Goal: Transaction & Acquisition: Purchase product/service

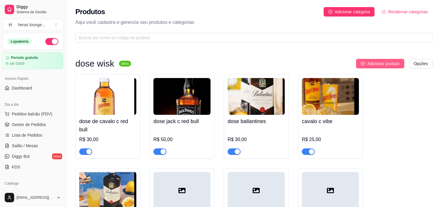
click at [387, 61] on span "Adicionar produto" at bounding box center [383, 63] width 32 height 6
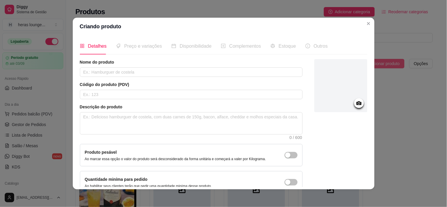
click at [366, 24] on p "Aqui você cadastra e gerencia seu produtos e categorias" at bounding box center [253, 22] width 357 height 7
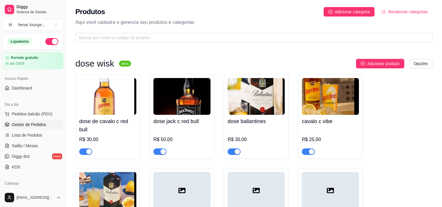
click at [39, 126] on span "Gestor de Pedidos" at bounding box center [29, 125] width 34 height 6
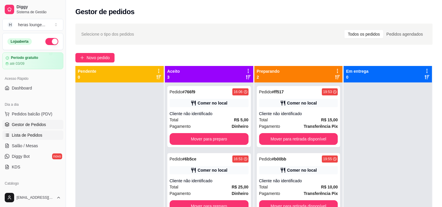
click at [34, 133] on span "Lista de Pedidos" at bounding box center [27, 135] width 31 height 6
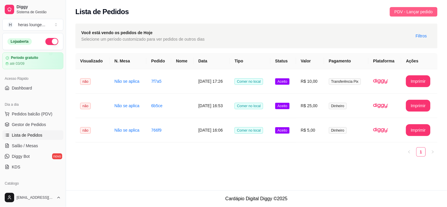
click at [412, 11] on span "PDV - Lançar pedido" at bounding box center [413, 12] width 38 height 6
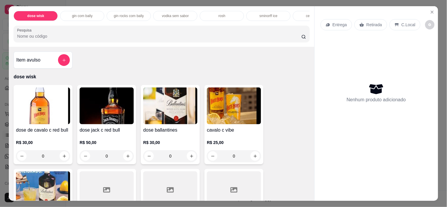
click at [401, 22] on p "C.Local" at bounding box center [408, 25] width 14 height 6
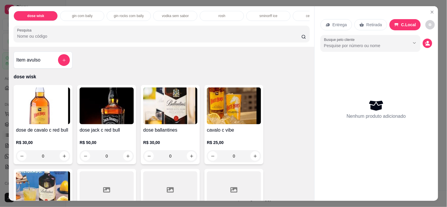
click at [216, 39] on input "Pesquisa" at bounding box center [159, 36] width 284 height 6
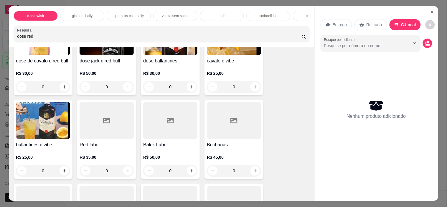
scroll to position [98, 0]
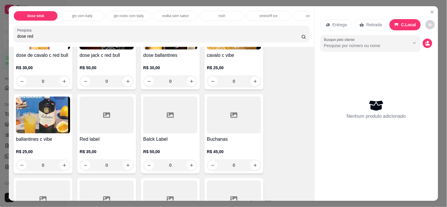
type input "dose red"
click at [126, 167] on icon "increase-product-quantity" at bounding box center [128, 165] width 4 height 4
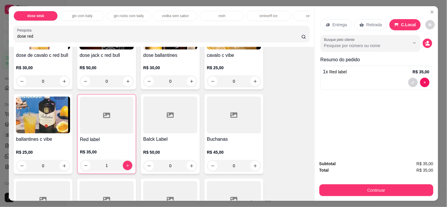
click at [126, 167] on icon "increase-product-quantity" at bounding box center [127, 165] width 3 height 3
type input "2"
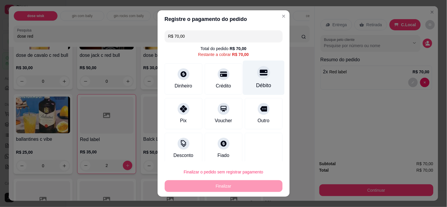
click at [259, 75] on icon at bounding box center [263, 73] width 8 height 8
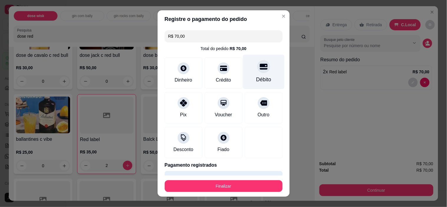
type input "R$ 0,00"
click at [233, 183] on button "Finalizar" at bounding box center [223, 185] width 114 height 11
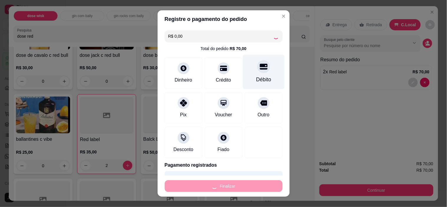
type input "0"
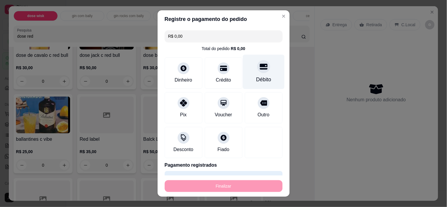
type input "-R$ 70,00"
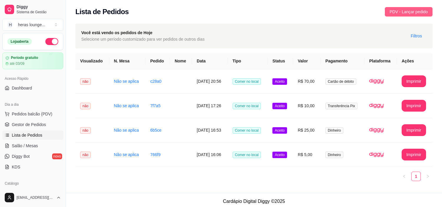
click at [405, 13] on span "PDV - Lançar pedido" at bounding box center [409, 12] width 38 height 6
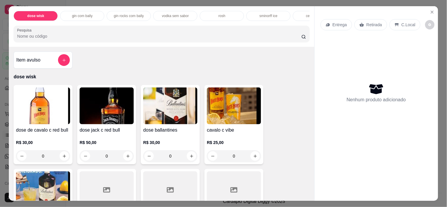
click at [403, 23] on p "C.Local" at bounding box center [408, 25] width 14 height 6
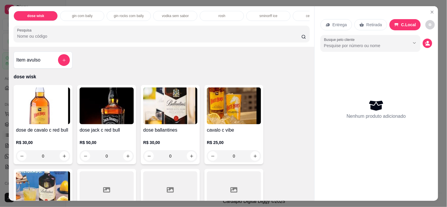
click at [251, 37] on input "Pesquisa" at bounding box center [159, 36] width 284 height 6
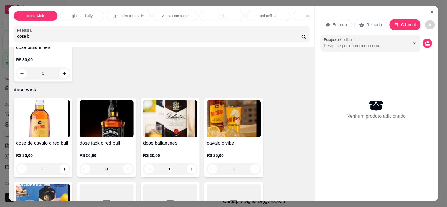
scroll to position [80, 0]
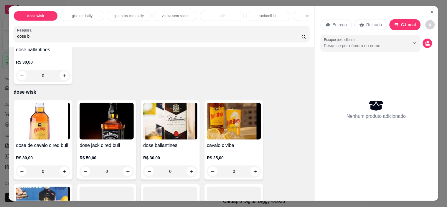
click at [289, 39] on input "dose b" at bounding box center [159, 36] width 284 height 6
type input "d"
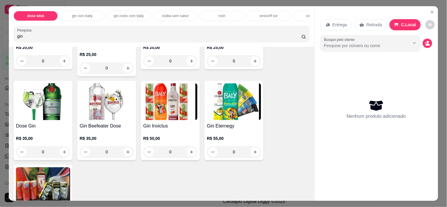
scroll to position [191, 0]
type input "gin"
click at [126, 154] on icon "increase-product-quantity" at bounding box center [127, 152] width 3 height 3
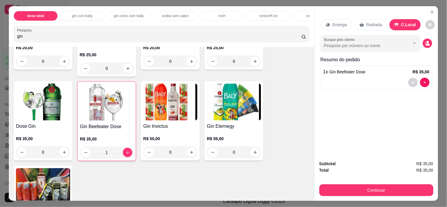
type input "1"
click at [267, 37] on input "gin" at bounding box center [159, 36] width 284 height 6
type input "g"
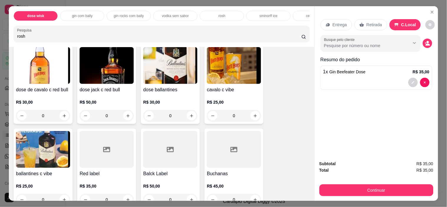
scroll to position [0, 0]
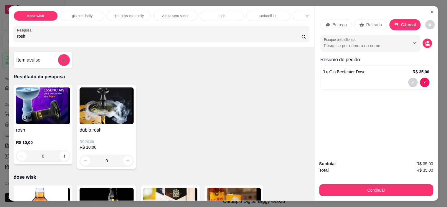
type input "rosh"
click at [62, 158] on icon "increase-product-quantity" at bounding box center [64, 156] width 4 height 4
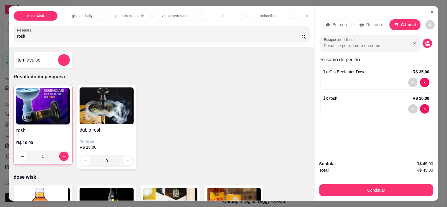
type input "1"
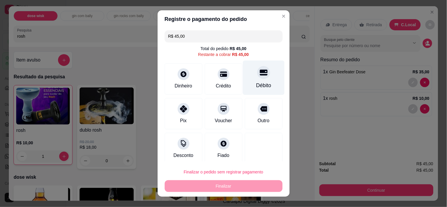
click at [252, 82] on div "Débito" at bounding box center [264, 78] width 42 height 34
type input "R$ 0,00"
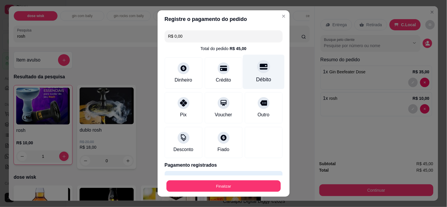
click at [242, 184] on button "Finalizar" at bounding box center [223, 185] width 114 height 11
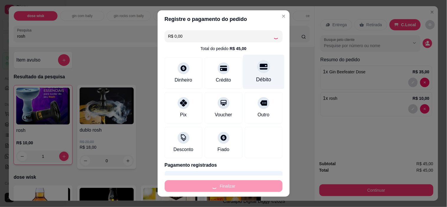
type input "0"
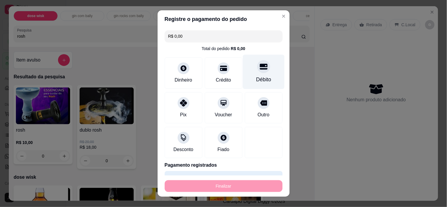
type input "-R$ 45,00"
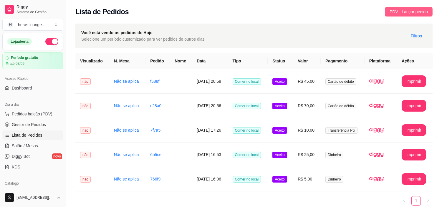
click at [411, 12] on span "PDV - Lançar pedido" at bounding box center [409, 12] width 38 height 6
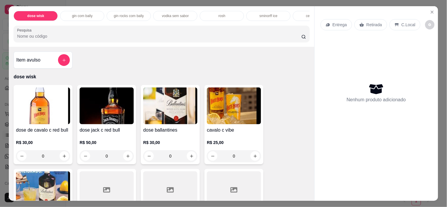
click at [408, 26] on div "C.Local" at bounding box center [404, 24] width 31 height 11
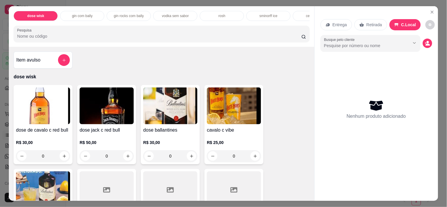
click at [259, 37] on input "Pesquisa" at bounding box center [159, 36] width 284 height 6
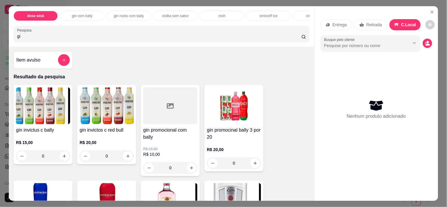
type input "g"
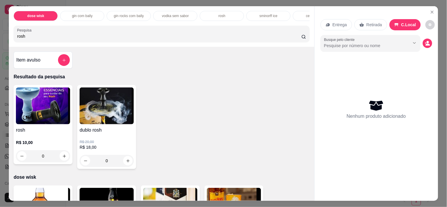
type input "rosh"
click at [126, 163] on icon "increase-product-quantity" at bounding box center [128, 161] width 4 height 4
type input "1"
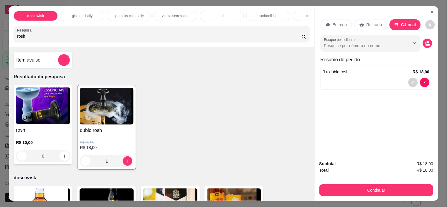
click at [242, 39] on input "rosh" at bounding box center [159, 36] width 284 height 6
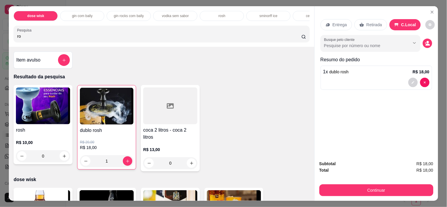
type input "r"
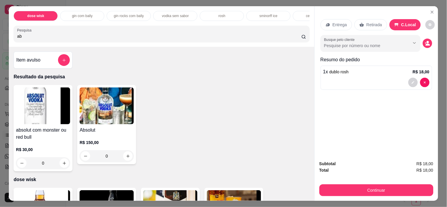
type input "a"
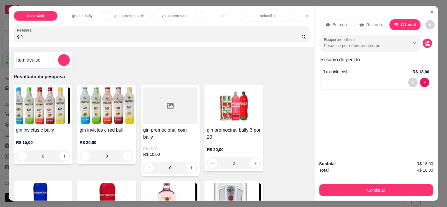
type input "gin"
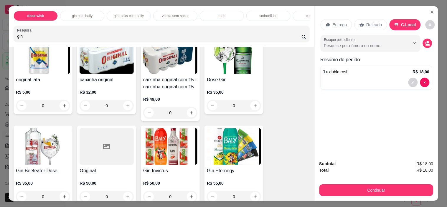
scroll to position [238, 0]
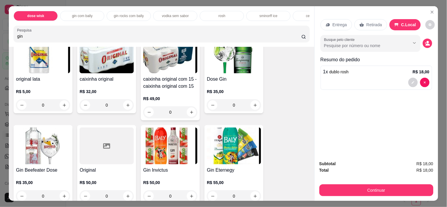
click at [295, 39] on input "gin" at bounding box center [159, 36] width 284 height 6
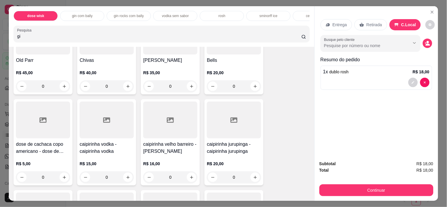
type input "gin"
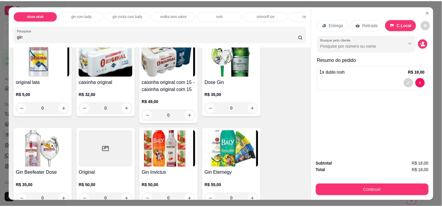
scroll to position [249, 0]
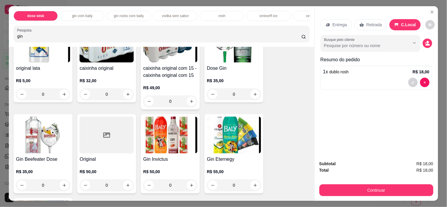
click at [253, 96] on icon "increase-product-quantity" at bounding box center [255, 94] width 4 height 4
type input "1"
click at [253, 96] on icon "increase-product-quantity" at bounding box center [254, 94] width 3 height 3
type input "2"
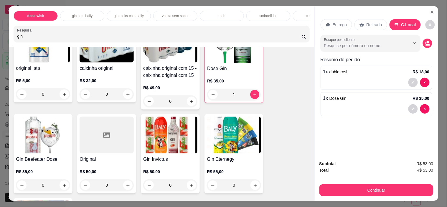
type input "2"
click at [431, 11] on icon "Close" at bounding box center [432, 12] width 2 height 2
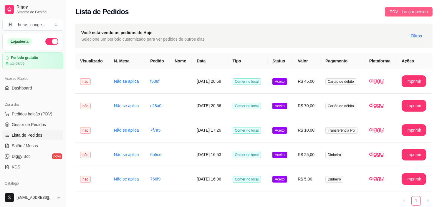
click at [410, 12] on span "PDV - Lançar pedido" at bounding box center [409, 12] width 38 height 6
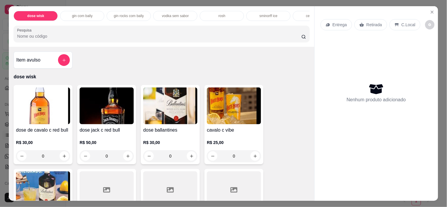
click at [405, 22] on p "C.Local" at bounding box center [408, 25] width 14 height 6
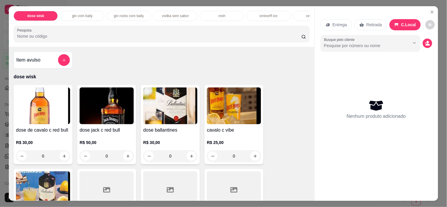
click at [255, 36] on input "Pesquisa" at bounding box center [159, 36] width 284 height 6
click at [246, 37] on input "Pesquisa" at bounding box center [159, 36] width 284 height 6
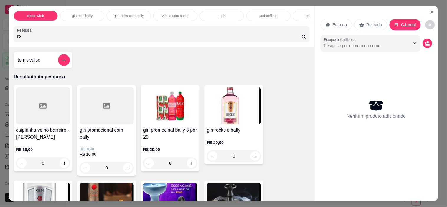
type input "ro"
click at [431, 11] on icon "Close" at bounding box center [432, 12] width 2 height 2
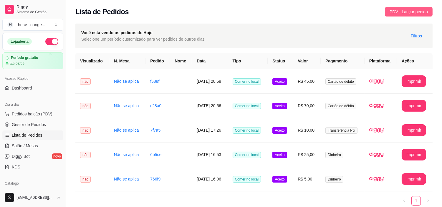
click at [409, 14] on span "PDV - Lançar pedido" at bounding box center [409, 12] width 38 height 6
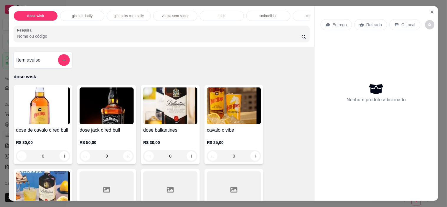
click at [431, 11] on icon "Close" at bounding box center [432, 12] width 2 height 2
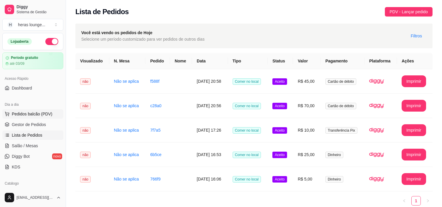
click at [30, 114] on span "Pedidos balcão (PDV)" at bounding box center [32, 114] width 41 height 6
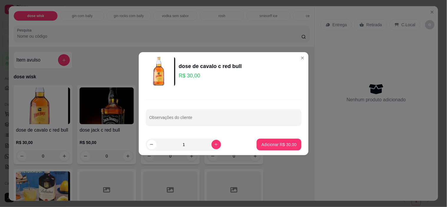
click at [298, 58] on div "Item avulso dose wisk dose de cavalo c red bull R$ 30,00 0 dose jack c red bull…" at bounding box center [161, 124] width 305 height 154
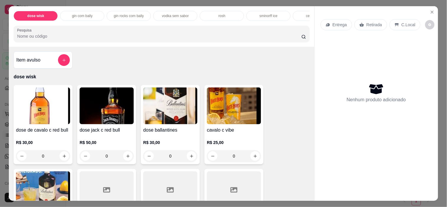
click at [431, 11] on icon "Close" at bounding box center [432, 12] width 2 height 2
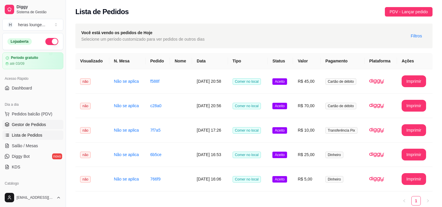
click at [52, 126] on link "Gestor de Pedidos" at bounding box center [32, 124] width 61 height 9
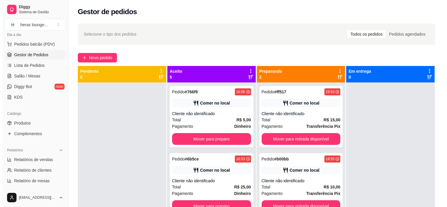
scroll to position [72, 0]
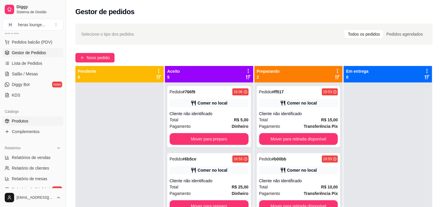
click at [29, 122] on link "Produtos" at bounding box center [32, 120] width 61 height 9
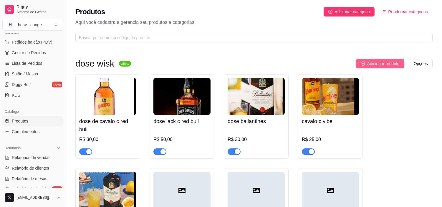
click at [387, 64] on span "Adicionar produto" at bounding box center [383, 63] width 32 height 6
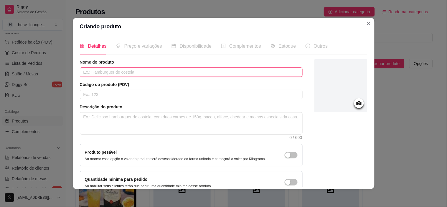
click at [240, 70] on input "text" at bounding box center [191, 71] width 223 height 9
type input "absolut com monster"
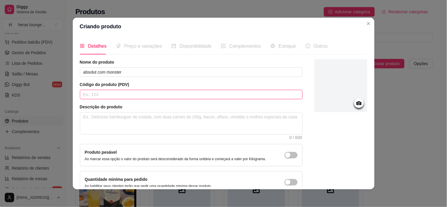
click at [176, 95] on input "text" at bounding box center [191, 94] width 223 height 9
click at [161, 95] on input "absolut com mon" at bounding box center [191, 94] width 223 height 9
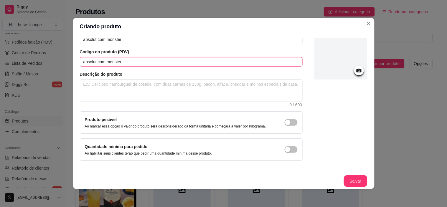
type input "absolut com monster"
click at [345, 175] on button "Salvar" at bounding box center [356, 181] width 24 height 12
click at [344, 178] on button "Salvar" at bounding box center [356, 181] width 24 height 12
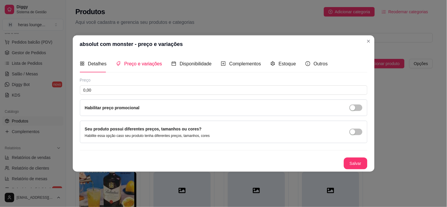
scroll to position [0, 0]
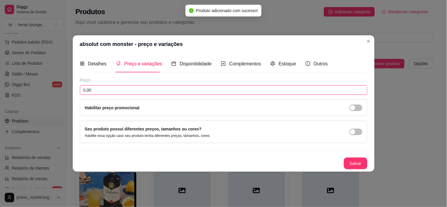
click at [144, 87] on input "0,00" at bounding box center [223, 89] width 287 height 9
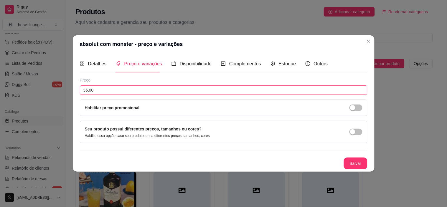
type input "35,00"
click at [353, 160] on button "Salvar" at bounding box center [356, 164] width 24 height 12
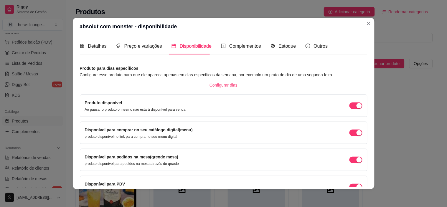
scroll to position [35, 0]
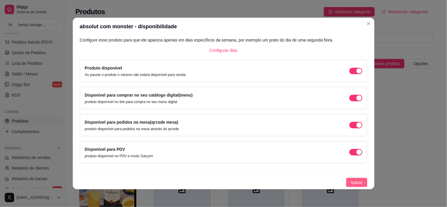
click at [351, 182] on span "Salvar" at bounding box center [357, 182] width 12 height 6
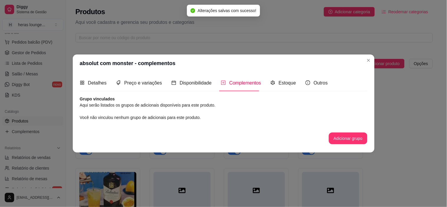
scroll to position [0, 0]
click at [368, 59] on button "Adicionar produto" at bounding box center [380, 63] width 48 height 9
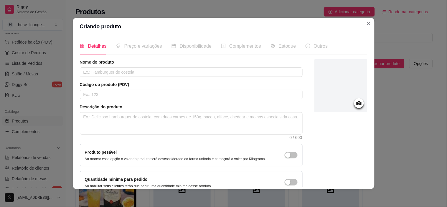
click at [361, 27] on header "Criando produto" at bounding box center [224, 27] width 302 height 18
click at [366, 24] on p "Aqui você cadastra e gerencia seu produtos e categorias" at bounding box center [253, 22] width 357 height 7
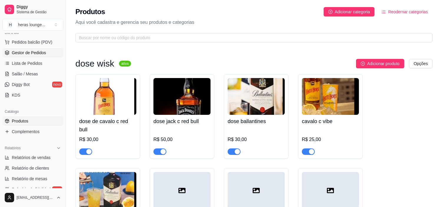
click at [39, 52] on span "Gestor de Pedidos" at bounding box center [29, 53] width 34 height 6
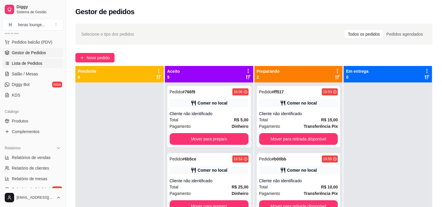
click at [43, 63] on link "Lista de Pedidos" at bounding box center [32, 63] width 61 height 9
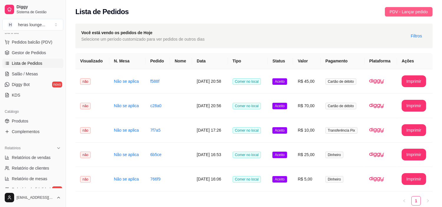
click at [405, 12] on span "PDV - Lançar pedido" at bounding box center [409, 12] width 38 height 6
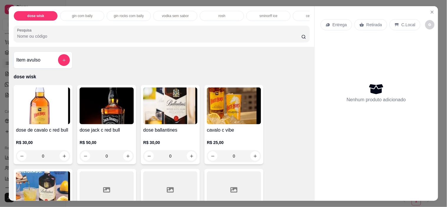
click at [402, 24] on p "C.Local" at bounding box center [408, 25] width 14 height 6
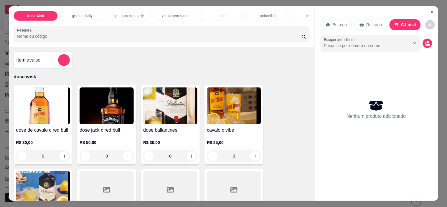
click at [254, 37] on input "Pesquisa" at bounding box center [159, 36] width 284 height 6
click at [211, 38] on input "Pesquisa" at bounding box center [159, 36] width 284 height 6
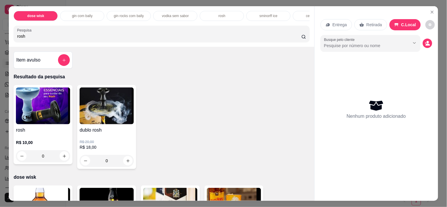
type input "rosh"
click at [126, 162] on icon "increase-product-quantity" at bounding box center [128, 161] width 4 height 4
type input "1"
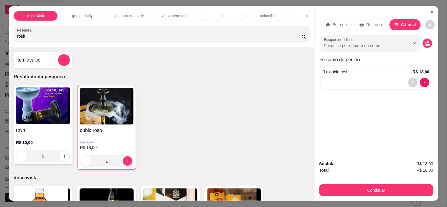
click at [157, 39] on input "rosh" at bounding box center [159, 36] width 284 height 6
type input "r"
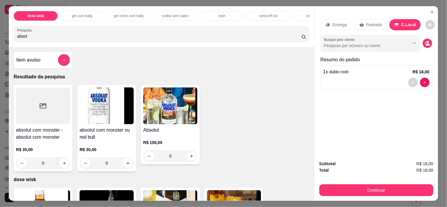
type input "absol"
click at [62, 166] on icon "increase-product-quantity" at bounding box center [64, 163] width 4 height 4
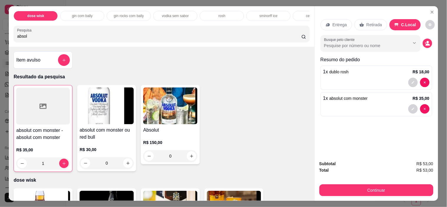
type input "1"
click at [62, 164] on icon "increase-product-quantity" at bounding box center [64, 163] width 4 height 4
type input "2"
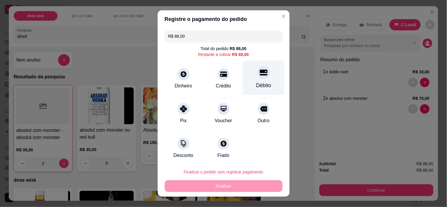
click at [257, 75] on div at bounding box center [263, 72] width 13 height 13
type input "R$ 0,00"
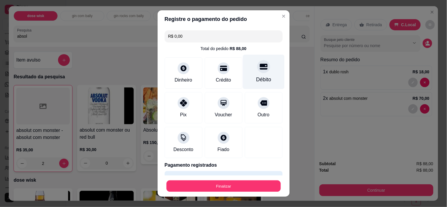
click at [237, 181] on button "Finalizar" at bounding box center [223, 185] width 114 height 11
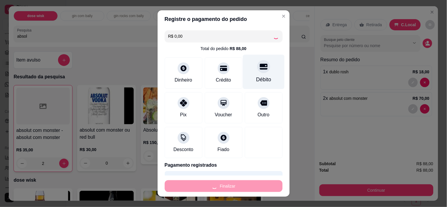
type input "0"
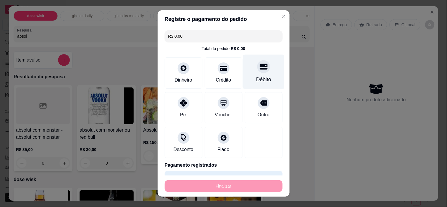
type input "-R$ 88,00"
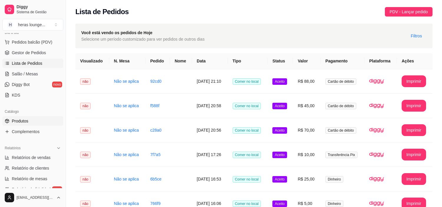
click at [24, 123] on span "Produtos" at bounding box center [20, 121] width 16 height 6
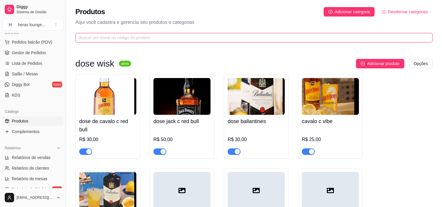
click at [310, 37] on input "text" at bounding box center [251, 37] width 345 height 6
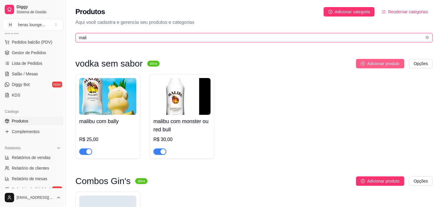
type input "mali"
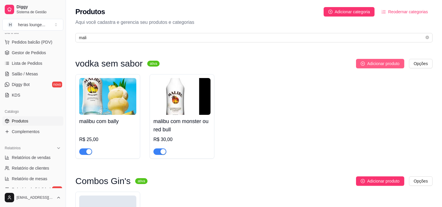
click at [370, 61] on span "Adicionar produto" at bounding box center [383, 63] width 32 height 6
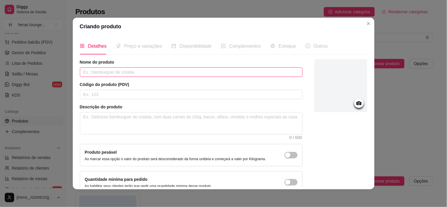
click at [224, 73] on input "text" at bounding box center [191, 71] width 223 height 9
type input "combo malibu"
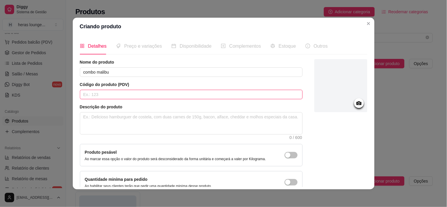
click at [172, 97] on input "text" at bounding box center [191, 94] width 223 height 9
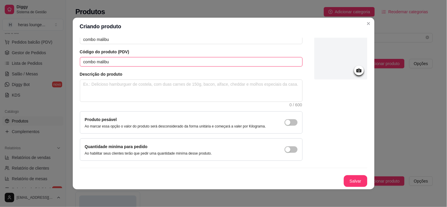
type input "combo malibu"
click at [346, 176] on button "Salvar" at bounding box center [355, 181] width 23 height 11
click at [345, 178] on button "Salvar" at bounding box center [356, 181] width 24 height 12
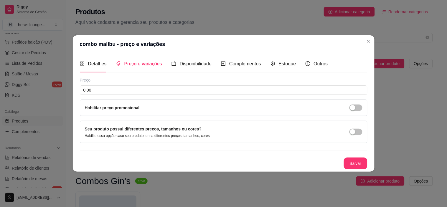
scroll to position [0, 0]
click at [227, 90] on input "0,00" at bounding box center [223, 89] width 287 height 9
type input "90,00"
click at [353, 163] on button "Salvar" at bounding box center [356, 164] width 24 height 12
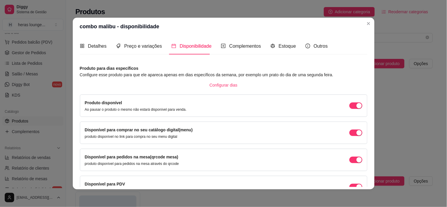
scroll to position [35, 0]
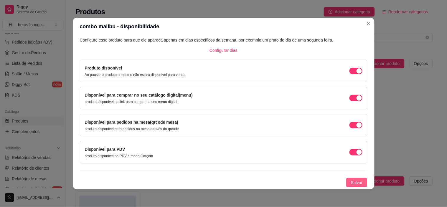
click at [351, 180] on span "Salvar" at bounding box center [357, 182] width 12 height 6
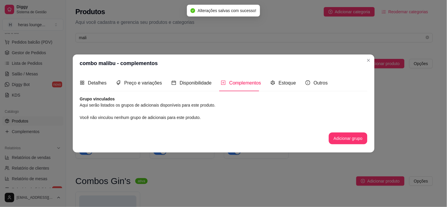
scroll to position [0, 0]
click at [368, 61] on span "Adicionar produto" at bounding box center [383, 63] width 32 height 6
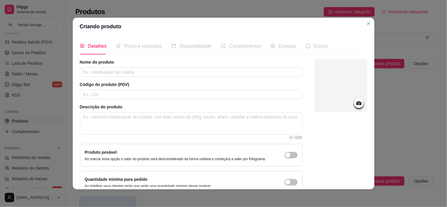
click at [366, 19] on p "Aqui você cadastra e gerencia seu produtos e categorias" at bounding box center [253, 22] width 357 height 7
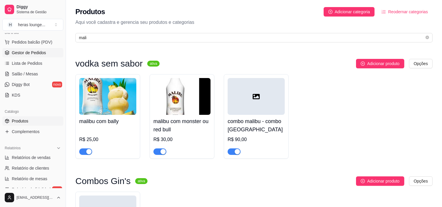
click at [41, 50] on span "Gestor de Pedidos" at bounding box center [29, 53] width 34 height 6
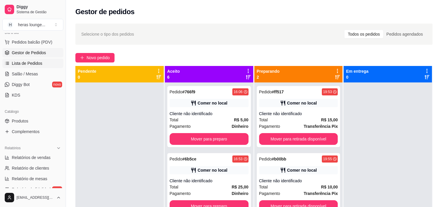
click at [46, 65] on link "Lista de Pedidos" at bounding box center [32, 63] width 61 height 9
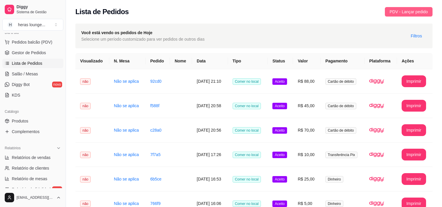
click at [406, 14] on span "PDV - Lançar pedido" at bounding box center [409, 12] width 38 height 6
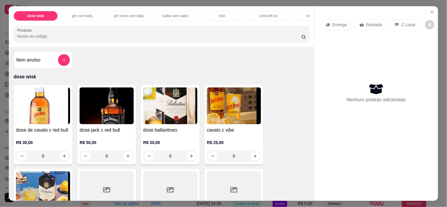
click at [402, 22] on p "C.Local" at bounding box center [408, 25] width 14 height 6
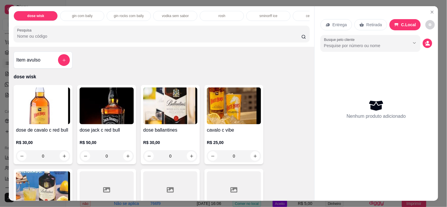
click at [257, 37] on input "Pesquisa" at bounding box center [159, 36] width 284 height 6
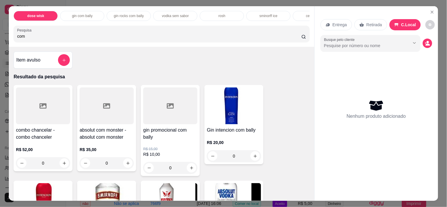
click at [240, 39] on input "com" at bounding box center [159, 36] width 284 height 6
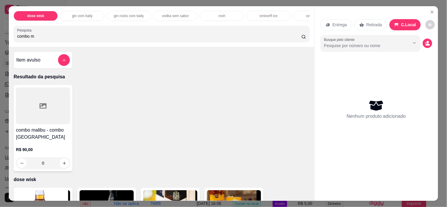
type input "combo m"
click at [62, 165] on icon "increase-product-quantity" at bounding box center [64, 163] width 4 height 4
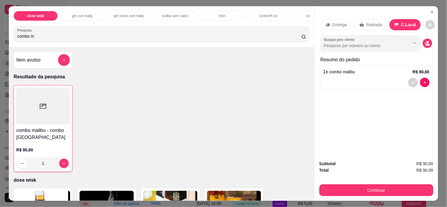
type input "1"
click at [254, 39] on input "combo m" at bounding box center [159, 36] width 284 height 6
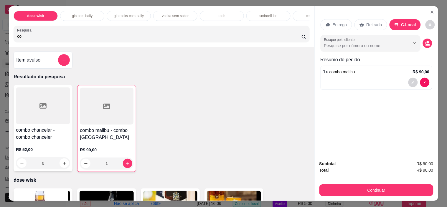
type input "c"
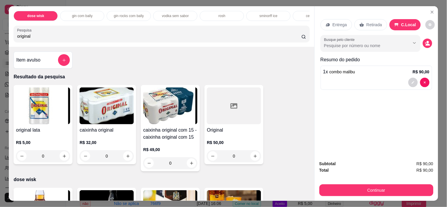
type input "original"
click at [126, 158] on icon "increase-product-quantity" at bounding box center [127, 156] width 3 height 3
click at [125, 154] on button "increase-product-quantity" at bounding box center [127, 156] width 9 height 9
type input "1"
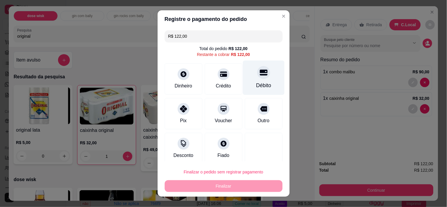
click at [259, 76] on icon at bounding box center [263, 73] width 8 height 8
type input "R$ 0,00"
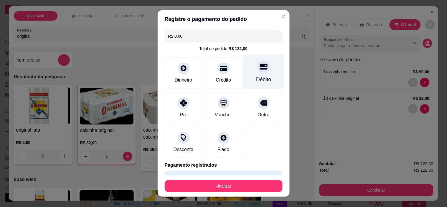
click at [238, 187] on button "Finalizar" at bounding box center [224, 186] width 118 height 12
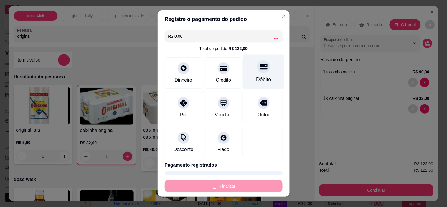
type input "0"
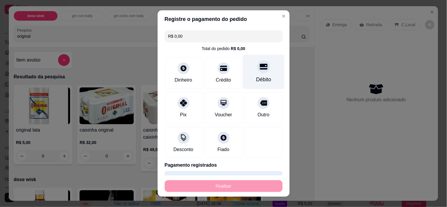
type input "-R$ 122,00"
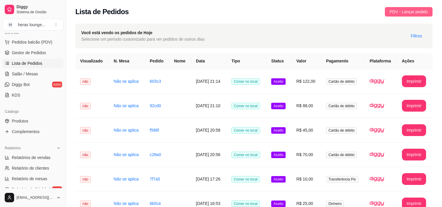
click at [410, 13] on span "PDV - Lançar pedido" at bounding box center [409, 12] width 38 height 6
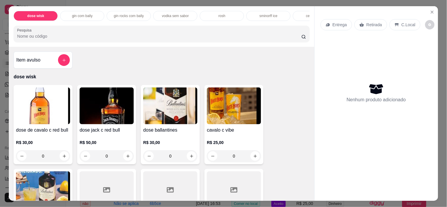
scroll to position [15, 0]
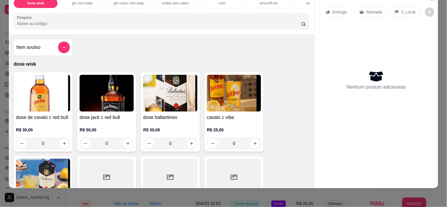
click at [403, 9] on p "C.Local" at bounding box center [408, 12] width 14 height 6
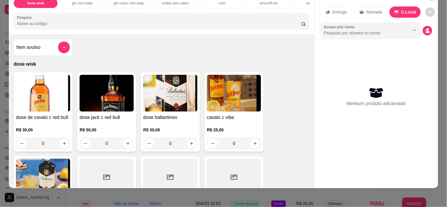
click at [255, 22] on input "Pesquisa" at bounding box center [159, 24] width 284 height 6
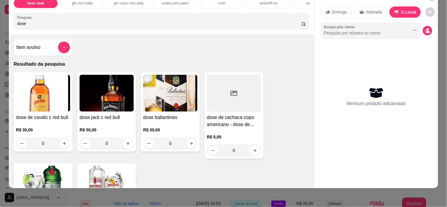
type input "dose b"
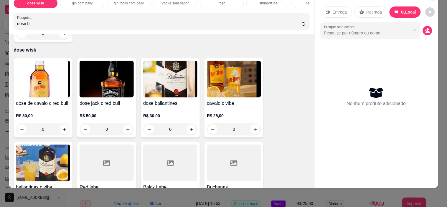
scroll to position [0, 0]
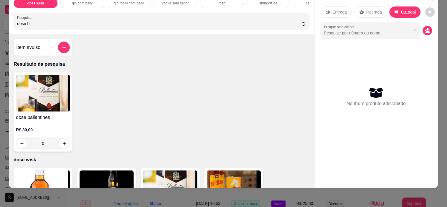
click at [290, 27] on input "dose b" at bounding box center [159, 24] width 284 height 6
click at [295, 24] on input "dose b" at bounding box center [159, 24] width 284 height 6
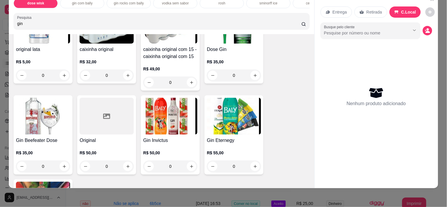
scroll to position [263, 0]
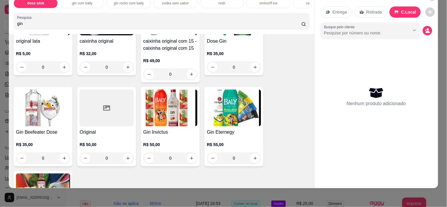
type input "gin"
click at [62, 158] on icon "increase-product-quantity" at bounding box center [64, 158] width 4 height 4
type input "1"
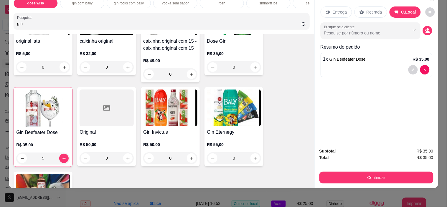
click at [273, 24] on input "gin" at bounding box center [159, 24] width 284 height 6
type input "g"
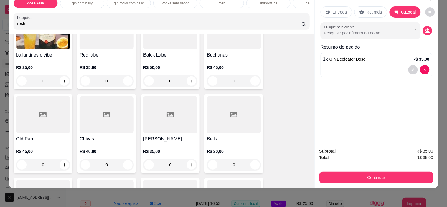
scroll to position [0, 0]
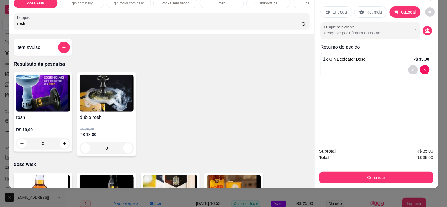
type input "rosh"
click at [126, 148] on icon "increase-product-quantity" at bounding box center [128, 148] width 4 height 4
type input "1"
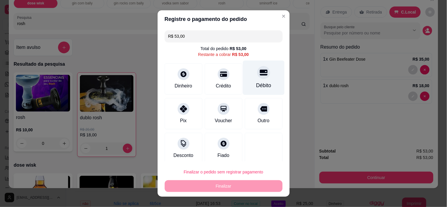
click at [254, 80] on div "Débito" at bounding box center [264, 78] width 42 height 34
type input "R$ 0,00"
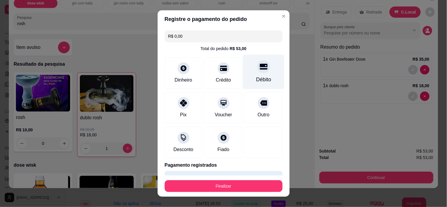
click at [254, 181] on button "Finalizar" at bounding box center [224, 186] width 118 height 12
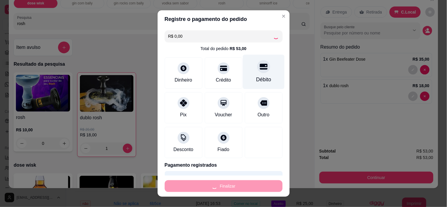
type input "0"
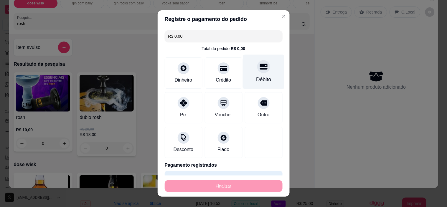
type input "-R$ 53,00"
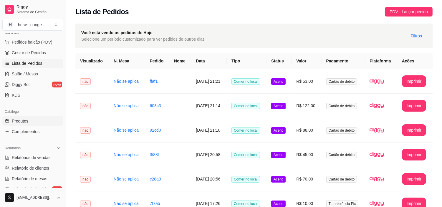
click at [30, 118] on link "Produtos" at bounding box center [32, 120] width 61 height 9
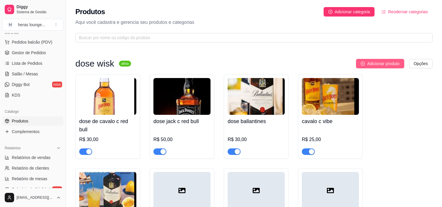
click at [373, 62] on span "Adicionar produto" at bounding box center [383, 63] width 32 height 6
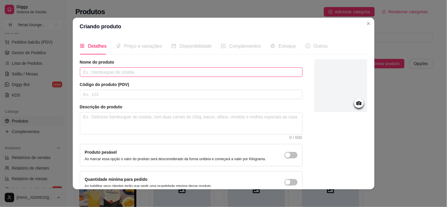
click at [258, 70] on input "text" at bounding box center [191, 71] width 223 height 9
type input "3 gin promocao"
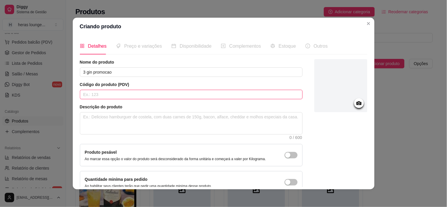
click at [183, 96] on input "text" at bounding box center [191, 94] width 223 height 9
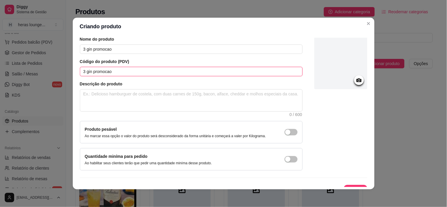
scroll to position [33, 0]
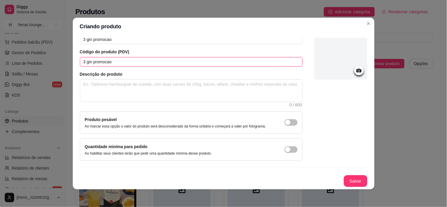
type input "3 gin promocao"
click at [344, 178] on button "Salvar" at bounding box center [356, 181] width 24 height 12
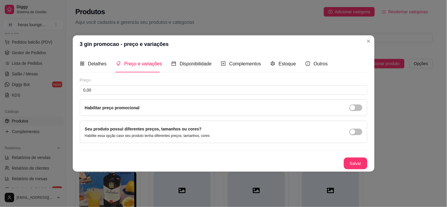
scroll to position [0, 0]
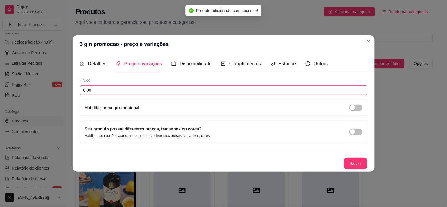
click at [165, 89] on input "0,00" at bounding box center [223, 89] width 287 height 9
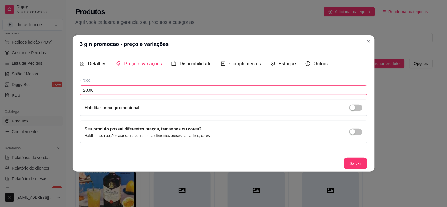
type input "20,00"
click at [346, 163] on button "Salvar" at bounding box center [356, 164] width 24 height 12
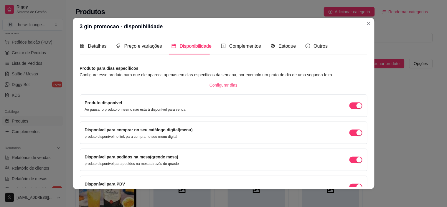
click at [365, 24] on p "Aqui você cadastra e gerencia seu produtos e categorias" at bounding box center [253, 22] width 357 height 7
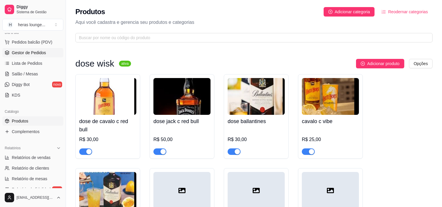
click at [29, 53] on span "Gestor de Pedidos" at bounding box center [29, 53] width 34 height 6
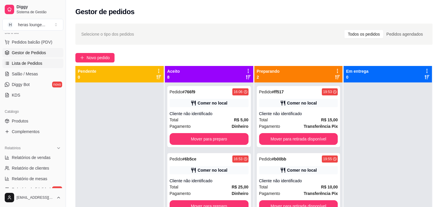
click at [40, 63] on span "Lista de Pedidos" at bounding box center [27, 63] width 31 height 6
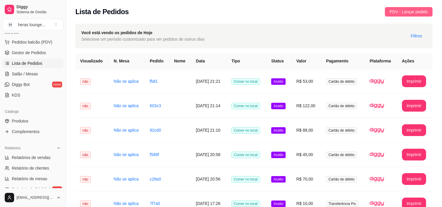
click at [409, 11] on span "PDV - Lançar pedido" at bounding box center [409, 12] width 38 height 6
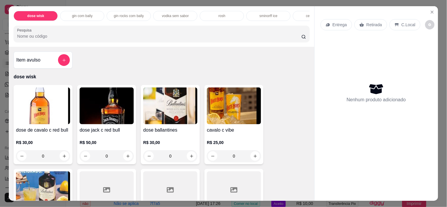
click at [236, 37] on input "Pesquisa" at bounding box center [159, 36] width 284 height 6
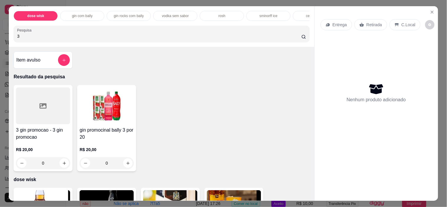
type input "3"
click at [126, 166] on icon "increase-product-quantity" at bounding box center [128, 163] width 4 height 4
type input "1"
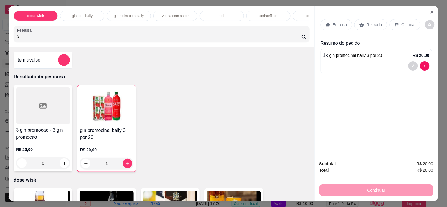
click at [401, 19] on div "C.Local" at bounding box center [404, 24] width 31 height 11
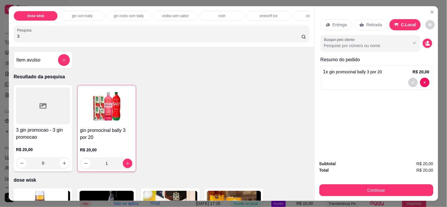
click at [384, 184] on button "Continuar" at bounding box center [376, 190] width 114 height 12
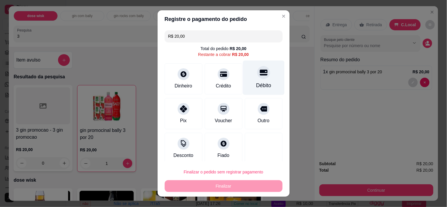
click at [259, 76] on icon at bounding box center [263, 73] width 8 height 8
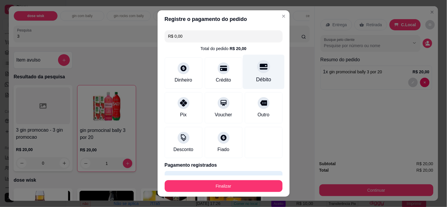
type input "R$ 0,00"
click at [244, 183] on button "Finalizar" at bounding box center [223, 185] width 114 height 11
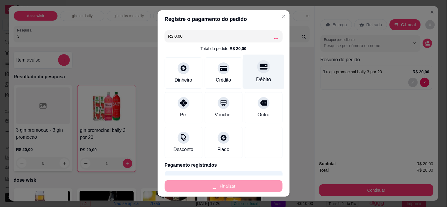
type input "0"
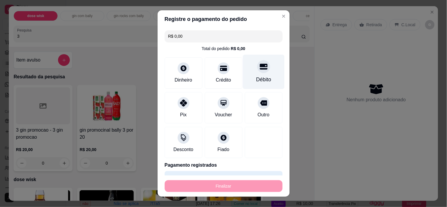
type input "-R$ 20,00"
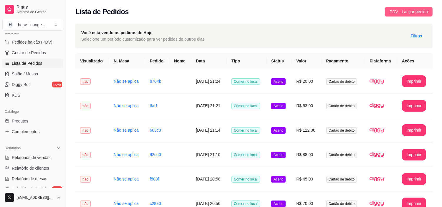
click at [398, 13] on span "PDV - Lançar pedido" at bounding box center [409, 12] width 38 height 6
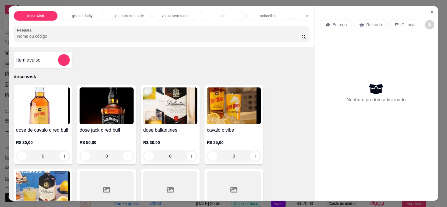
click at [252, 37] on input "Pesquisa" at bounding box center [159, 36] width 284 height 6
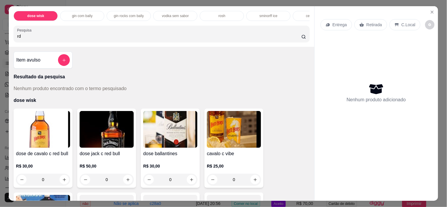
click at [225, 38] on input "rd" at bounding box center [159, 36] width 284 height 6
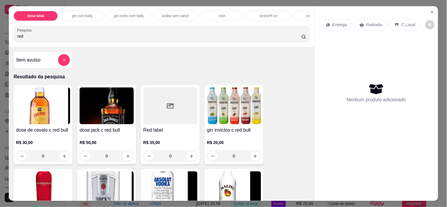
type input "red"
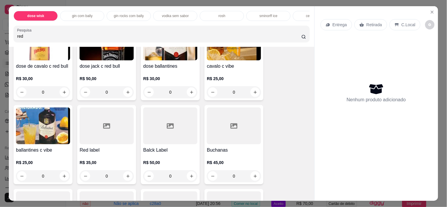
scroll to position [434, 0]
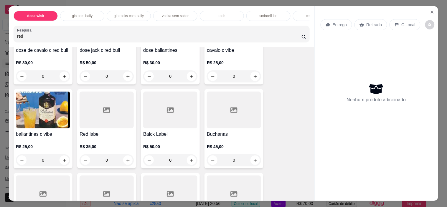
click at [126, 162] on icon "increase-product-quantity" at bounding box center [128, 160] width 4 height 4
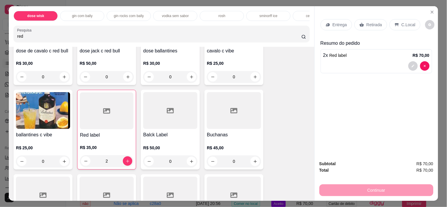
type input "2"
click at [125, 162] on icon "increase-product-quantity" at bounding box center [127, 161] width 4 height 4
click at [410, 27] on div "C.Local" at bounding box center [404, 24] width 31 height 11
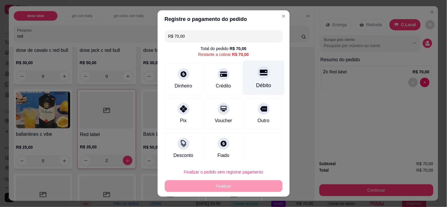
click at [259, 76] on icon at bounding box center [263, 73] width 8 height 8
type input "R$ 0,00"
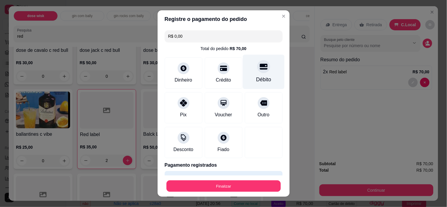
click at [246, 182] on button "Finalizar" at bounding box center [223, 185] width 114 height 11
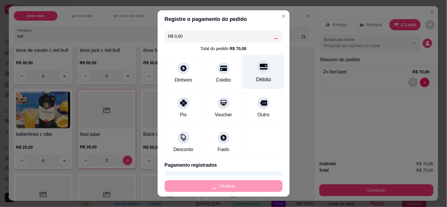
type input "0"
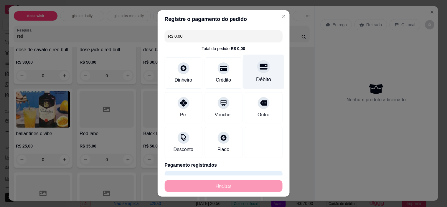
type input "-R$ 70,00"
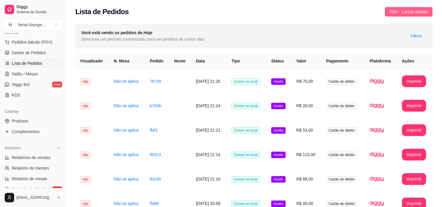
click at [396, 10] on span "PDV - Lançar pedido" at bounding box center [409, 12] width 38 height 6
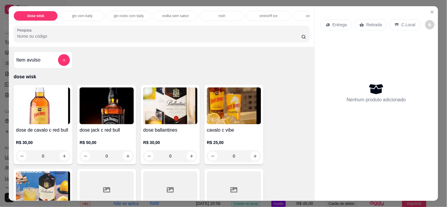
click at [402, 22] on p "C.Local" at bounding box center [408, 25] width 14 height 6
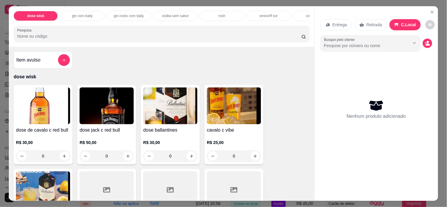
click at [265, 37] on input "Pesquisa" at bounding box center [159, 36] width 284 height 6
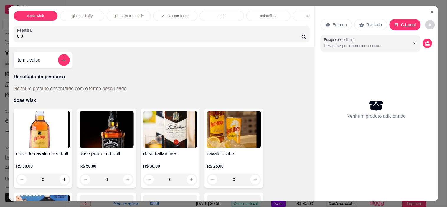
type input "8,00"
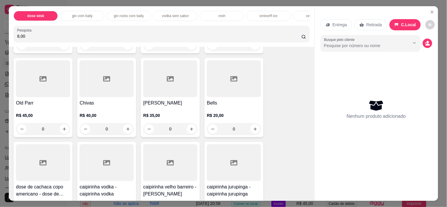
click at [295, 37] on input "8,00" at bounding box center [159, 36] width 284 height 6
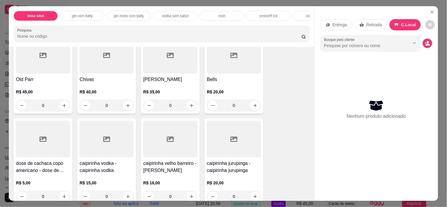
scroll to position [195, 0]
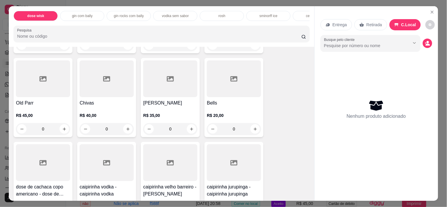
click at [249, 39] on input "Pesquisa" at bounding box center [159, 36] width 284 height 6
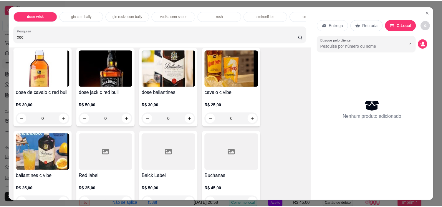
scroll to position [0, 0]
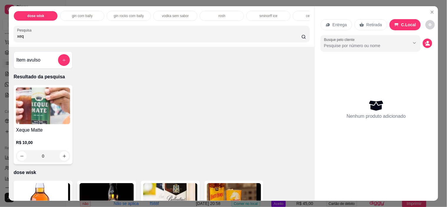
type input "xeq"
click at [63, 158] on icon "increase-product-quantity" at bounding box center [64, 156] width 3 height 3
type input "1"
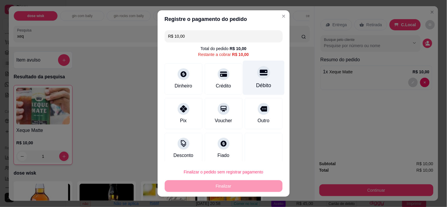
click at [255, 80] on div "Débito" at bounding box center [264, 78] width 42 height 34
type input "R$ 0,00"
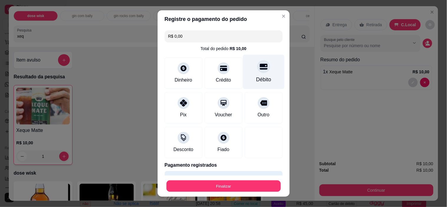
click at [242, 183] on button "Finalizar" at bounding box center [223, 185] width 114 height 11
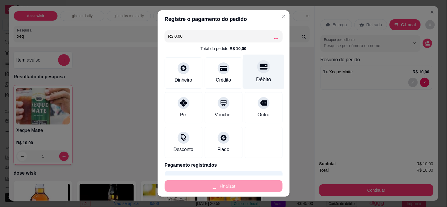
type input "0"
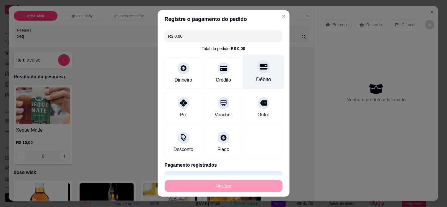
type input "-R$ 10,00"
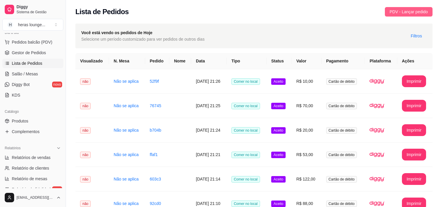
click at [409, 10] on span "PDV - Lançar pedido" at bounding box center [409, 12] width 38 height 6
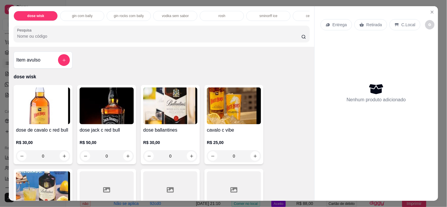
click at [404, 24] on p "C.Local" at bounding box center [408, 25] width 14 height 6
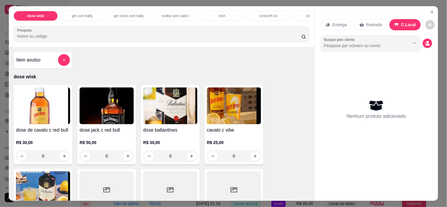
click at [254, 36] on input "Pesquisa" at bounding box center [159, 36] width 284 height 6
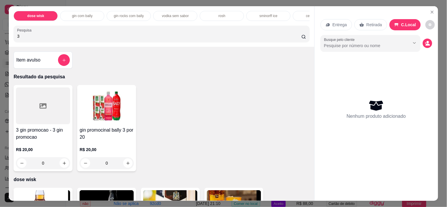
type input "3"
click at [126, 165] on icon "increase-product-quantity" at bounding box center [128, 163] width 4 height 4
type input "1"
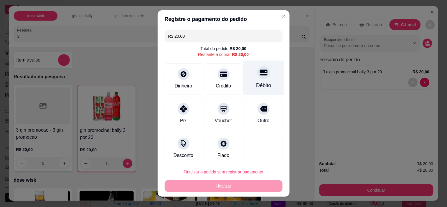
click at [243, 70] on div "Débito" at bounding box center [264, 78] width 42 height 34
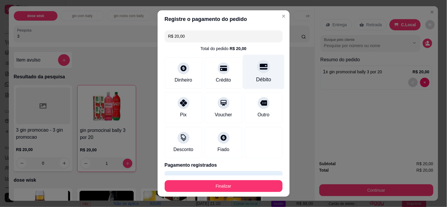
type input "R$ 0,00"
click at [236, 181] on button "Finalizar" at bounding box center [223, 185] width 114 height 11
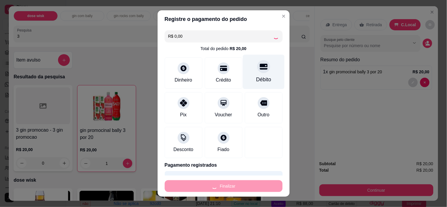
type input "0"
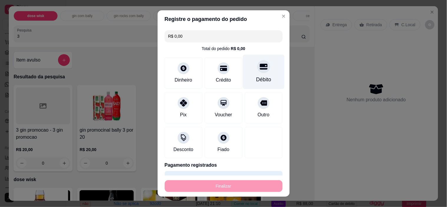
type input "-R$ 20,00"
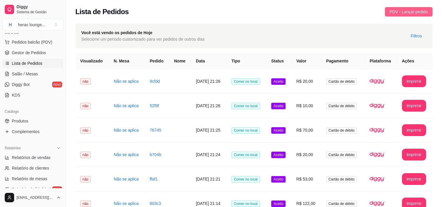
click at [401, 14] on span "PDV - Lançar pedido" at bounding box center [409, 12] width 38 height 6
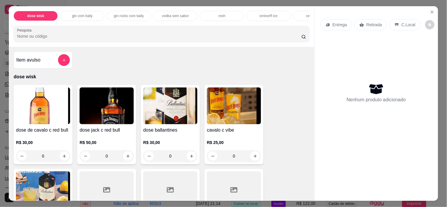
click at [404, 22] on p "C.Local" at bounding box center [408, 25] width 14 height 6
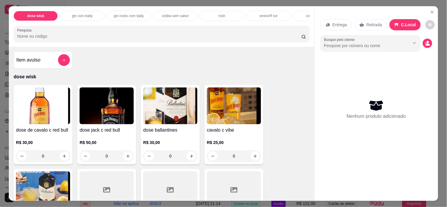
click at [251, 37] on input "Pesquisa" at bounding box center [159, 36] width 284 height 6
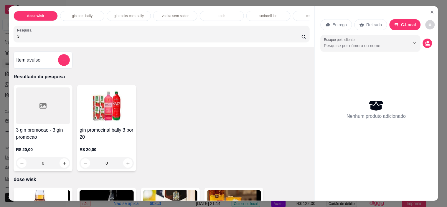
type input "3"
click at [128, 163] on button "increase-product-quantity" at bounding box center [127, 162] width 9 height 9
type input "1"
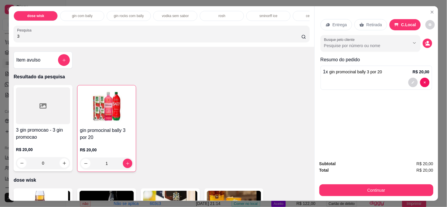
click at [270, 37] on input "3" at bounding box center [159, 36] width 284 height 6
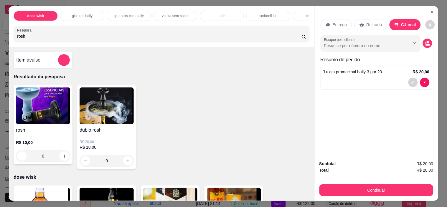
type input "rosh"
click at [126, 163] on icon "increase-product-quantity" at bounding box center [128, 161] width 4 height 4
type input "1"
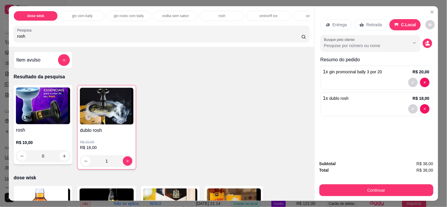
click at [269, 36] on input "rosh" at bounding box center [159, 36] width 284 height 6
type input "r"
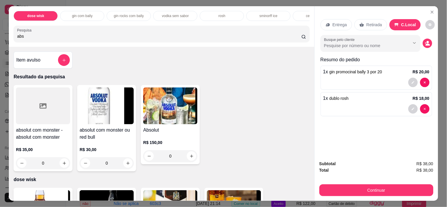
type input "abs"
click at [62, 164] on icon "increase-product-quantity" at bounding box center [64, 163] width 4 height 4
type input "1"
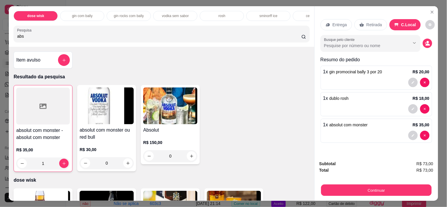
click at [393, 185] on button "Continuar" at bounding box center [376, 190] width 110 height 11
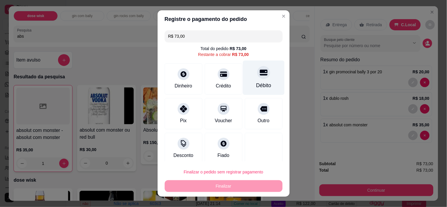
click at [259, 76] on icon at bounding box center [263, 73] width 8 height 8
type input "R$ 0,00"
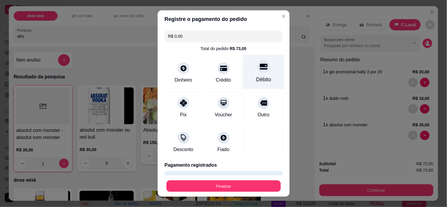
click at [246, 181] on button "Finalizar" at bounding box center [223, 185] width 114 height 11
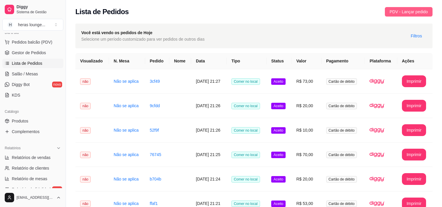
click at [402, 11] on span "PDV - Lançar pedido" at bounding box center [409, 12] width 38 height 6
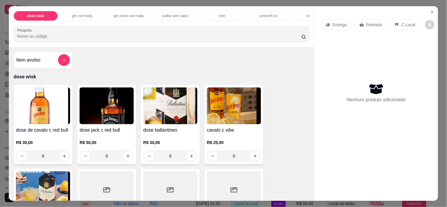
click at [405, 22] on p "C.Local" at bounding box center [408, 25] width 14 height 6
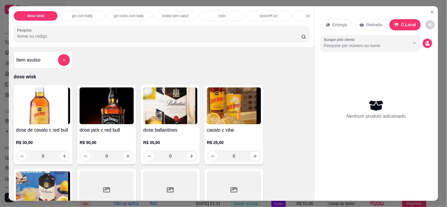
click at [263, 39] on input "Pesquisa" at bounding box center [159, 36] width 284 height 6
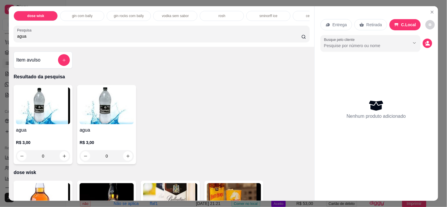
type input "agua"
click at [60, 156] on button "increase-product-quantity" at bounding box center [63, 155] width 9 height 9
type input "1"
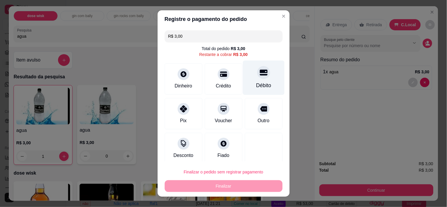
click at [259, 74] on icon at bounding box center [263, 73] width 8 height 6
type input "R$ 0,00"
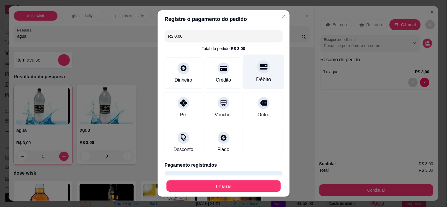
click at [243, 182] on button "Finalizar" at bounding box center [223, 185] width 114 height 11
click at [259, 70] on icon at bounding box center [263, 67] width 8 height 8
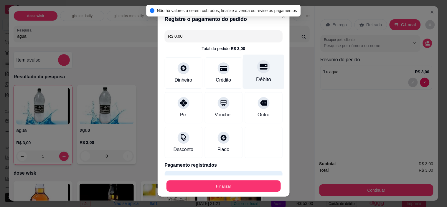
click at [257, 182] on button "Finalizar" at bounding box center [223, 185] width 114 height 11
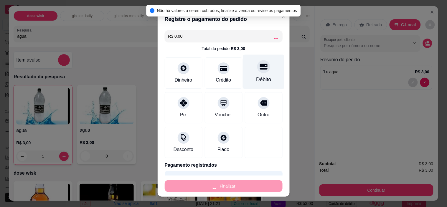
type input "0"
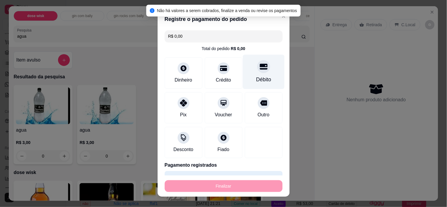
type input "-R$ 3,00"
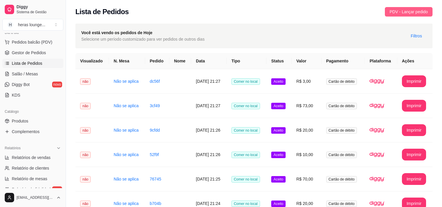
click at [408, 11] on span "PDV - Lançar pedido" at bounding box center [409, 12] width 38 height 6
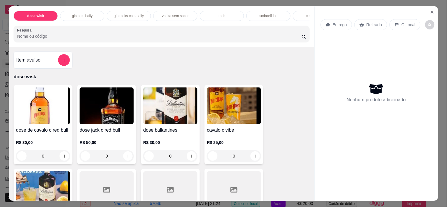
click at [266, 37] on input "Pesquisa" at bounding box center [159, 36] width 284 height 6
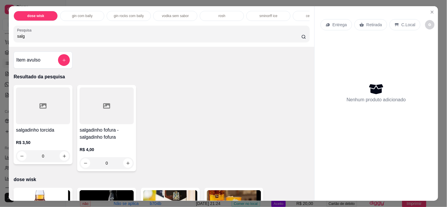
type input "salg"
click at [124, 163] on button "increase-product-quantity" at bounding box center [127, 162] width 9 height 9
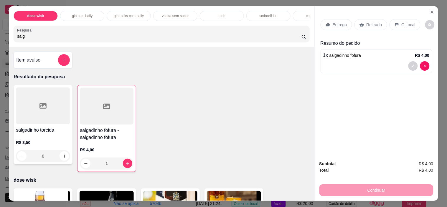
type input "1"
click at [125, 163] on button "increase-product-quantity" at bounding box center [127, 163] width 9 height 9
click at [125, 166] on icon "increase-product-quantity" at bounding box center [127, 163] width 4 height 4
type input "2"
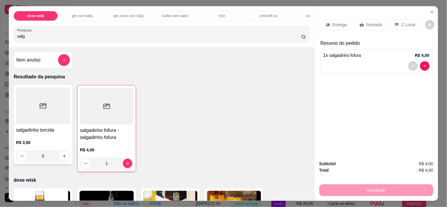
type input "2"
click at [401, 25] on p "C.Local" at bounding box center [408, 25] width 14 height 6
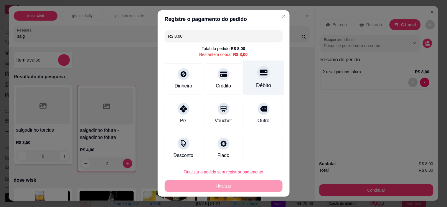
click at [259, 76] on icon at bounding box center [263, 73] width 8 height 8
type input "R$ 0,00"
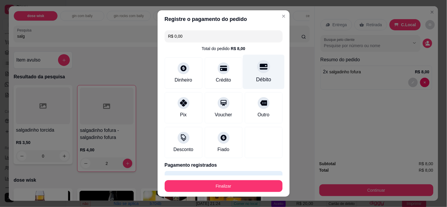
click at [249, 188] on button "Finalizar" at bounding box center [224, 186] width 118 height 12
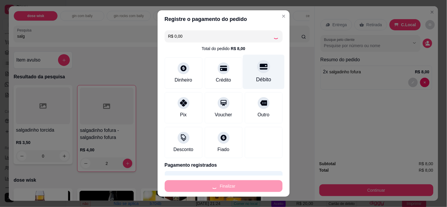
type input "0"
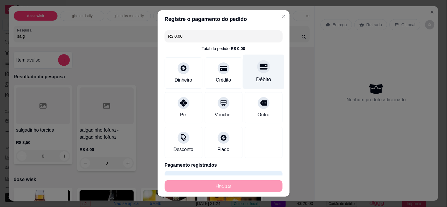
type input "-R$ 8,00"
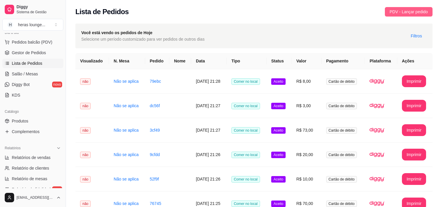
click at [401, 13] on span "PDV - Lançar pedido" at bounding box center [409, 12] width 38 height 6
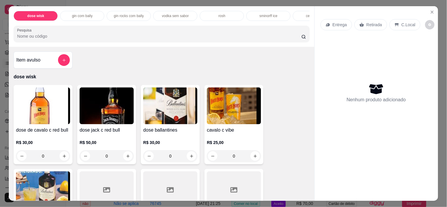
click at [431, 11] on icon "Close" at bounding box center [432, 12] width 2 height 2
